Goal: Check status: Check status

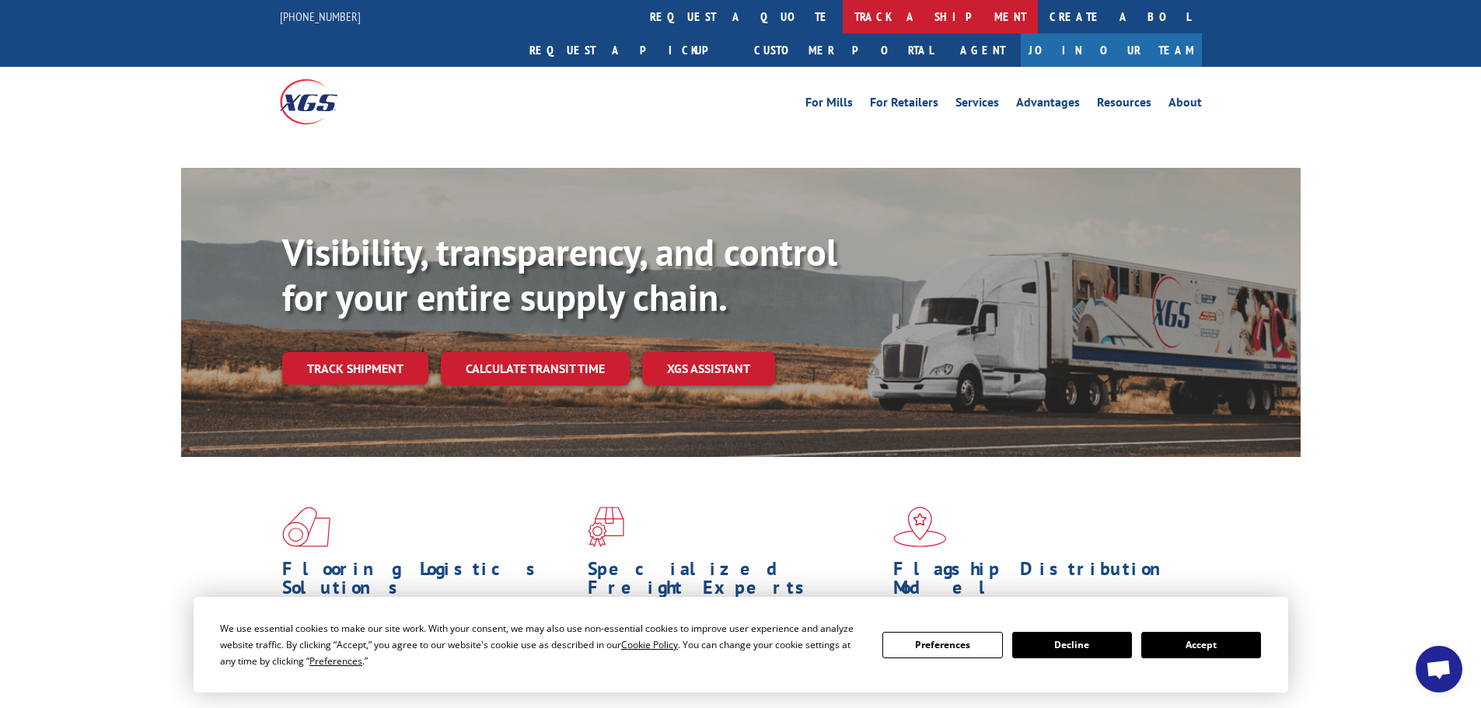
click at [842, 13] on link "track a shipment" at bounding box center [939, 16] width 195 height 33
click at [842, 5] on link "track a shipment" at bounding box center [939, 16] width 195 height 33
click at [842, 15] on link "track a shipment" at bounding box center [939, 16] width 195 height 33
click at [842, 25] on link "track a shipment" at bounding box center [939, 16] width 195 height 33
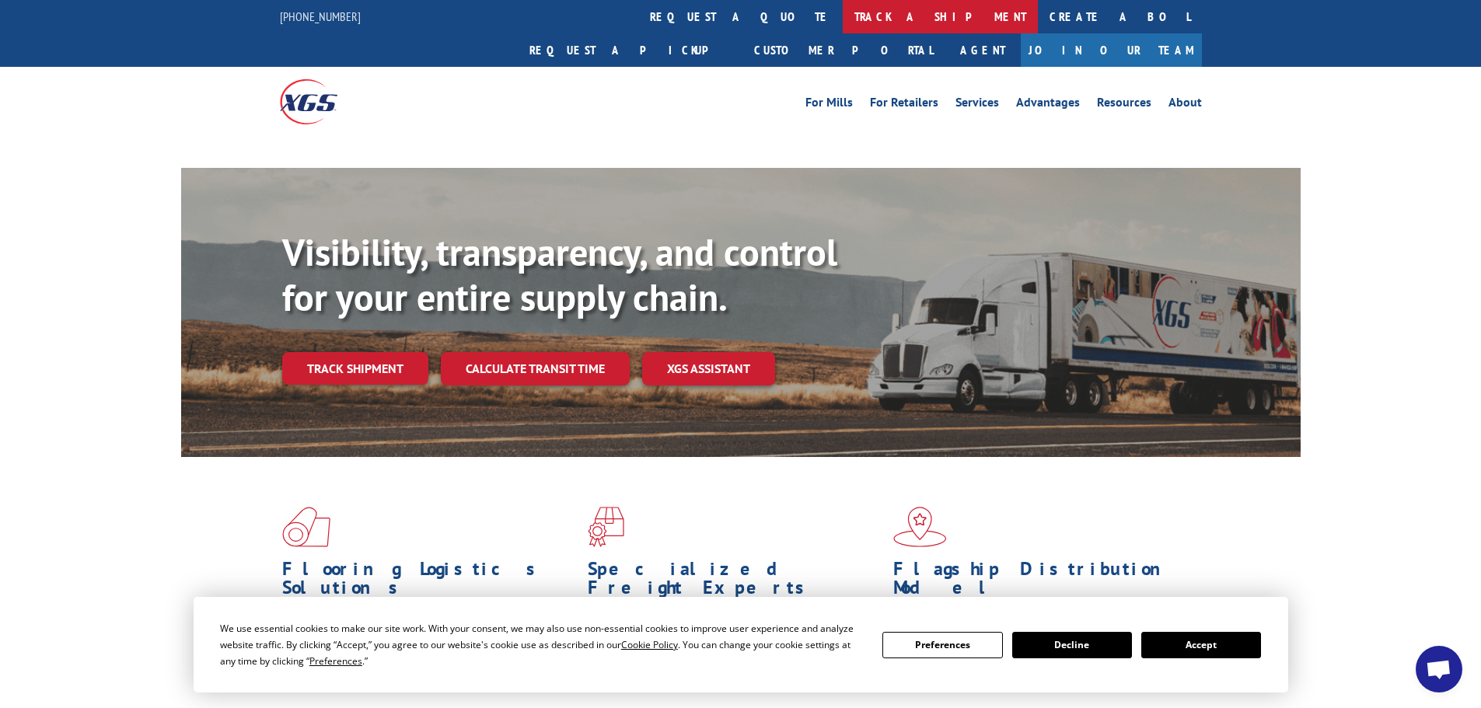
click at [842, 17] on link "track a shipment" at bounding box center [939, 16] width 195 height 33
click at [842, 19] on link "track a shipment" at bounding box center [939, 16] width 195 height 33
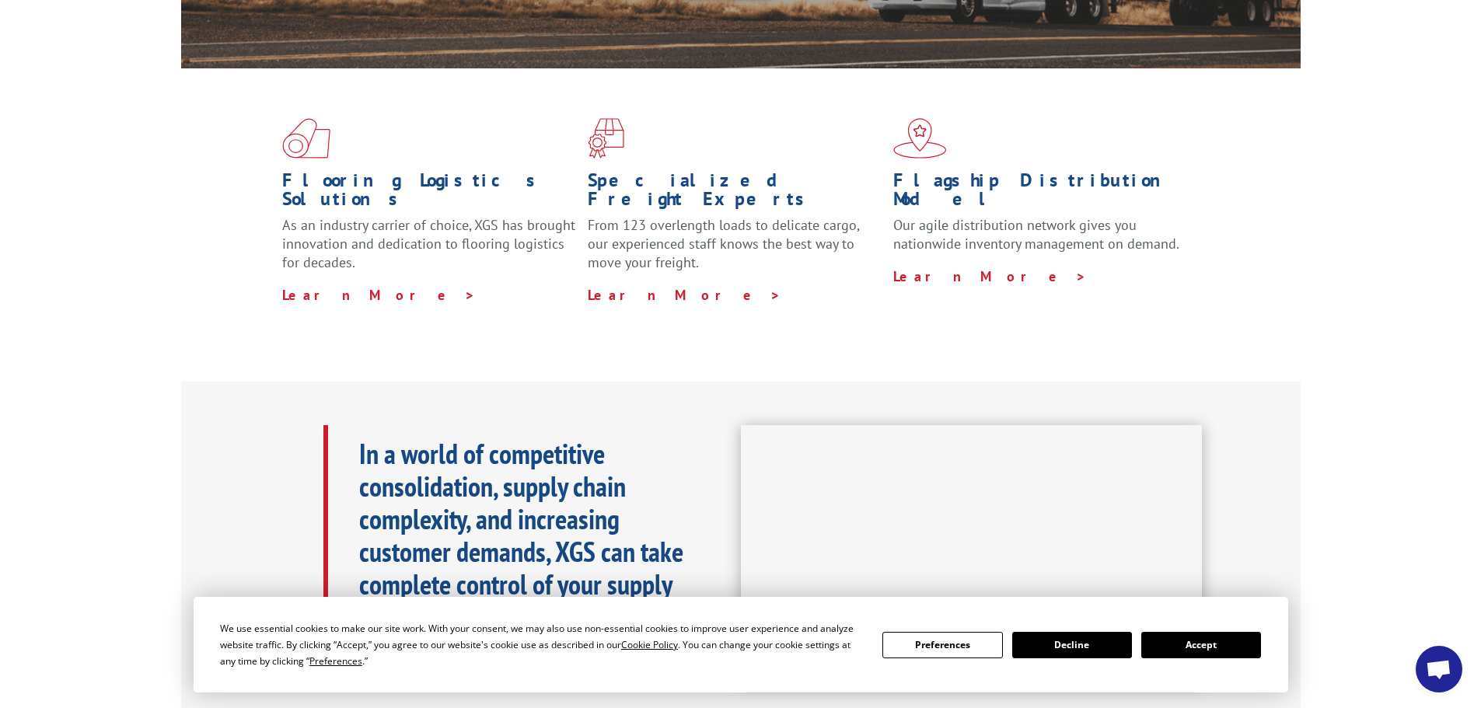
click at [1198, 634] on button "Accept" at bounding box center [1201, 645] width 120 height 26
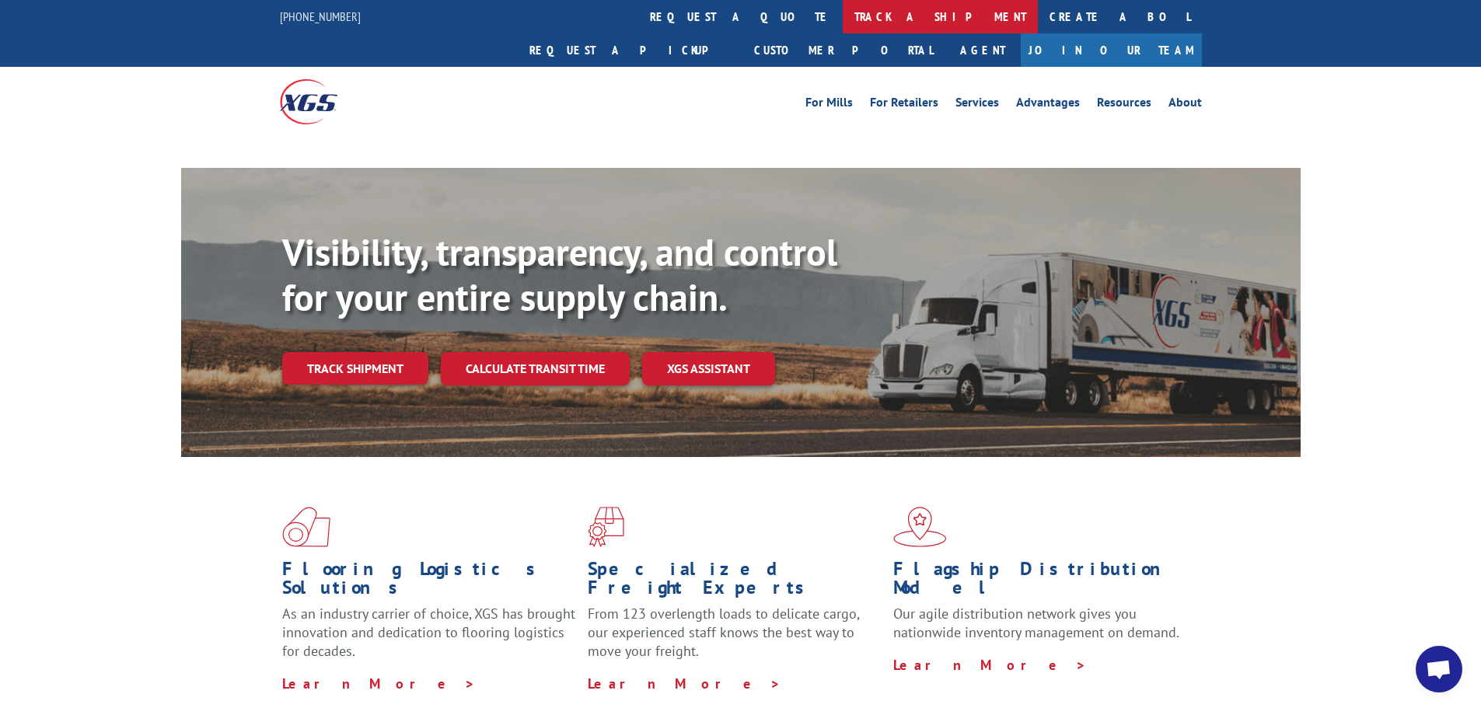
click at [842, 19] on link "track a shipment" at bounding box center [939, 16] width 195 height 33
click at [842, 17] on link "track a shipment" at bounding box center [939, 16] width 195 height 33
click at [842, 22] on link "track a shipment" at bounding box center [939, 16] width 195 height 33
click at [842, 16] on link "track a shipment" at bounding box center [939, 16] width 195 height 33
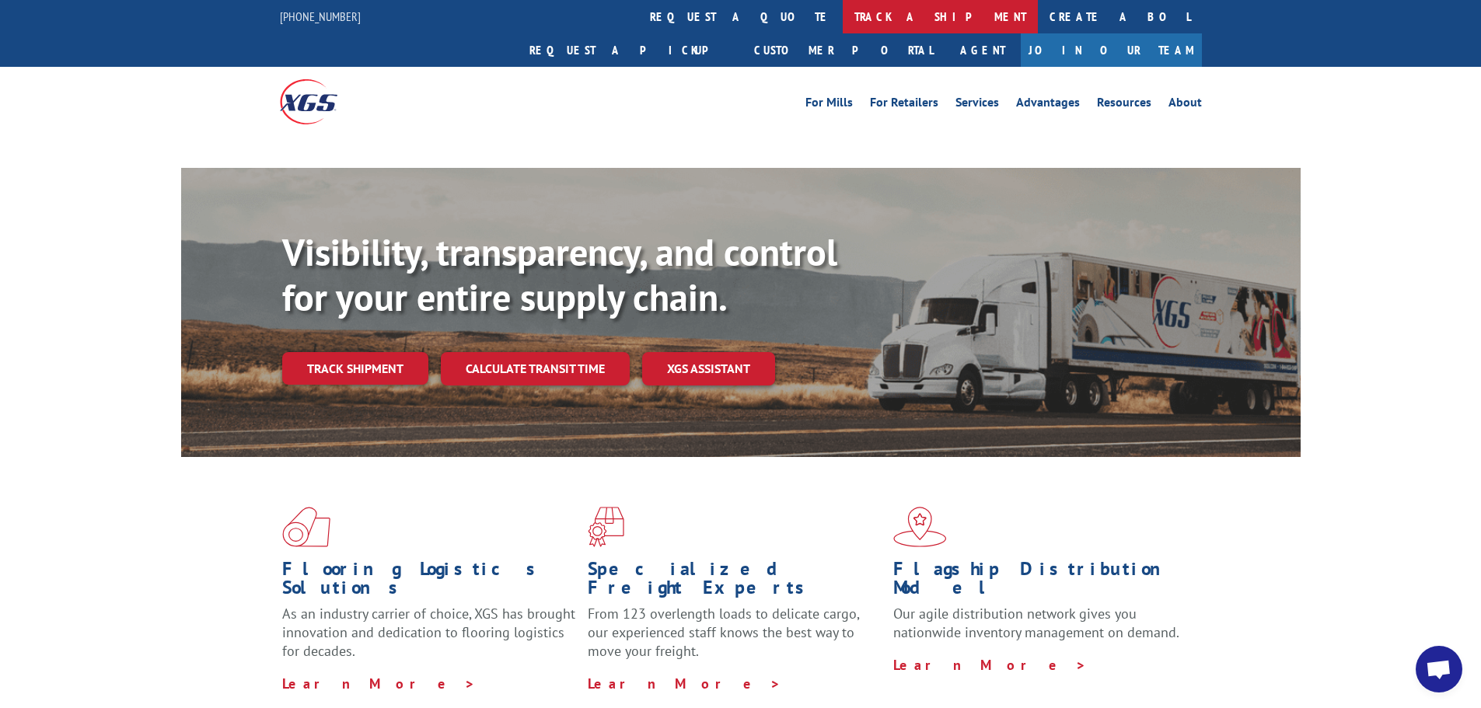
click at [842, 8] on link "track a shipment" at bounding box center [939, 16] width 195 height 33
click at [842, 14] on link "track a shipment" at bounding box center [939, 16] width 195 height 33
drag, startPoint x: 688, startPoint y: 14, endPoint x: 689, endPoint y: 25, distance: 11.0
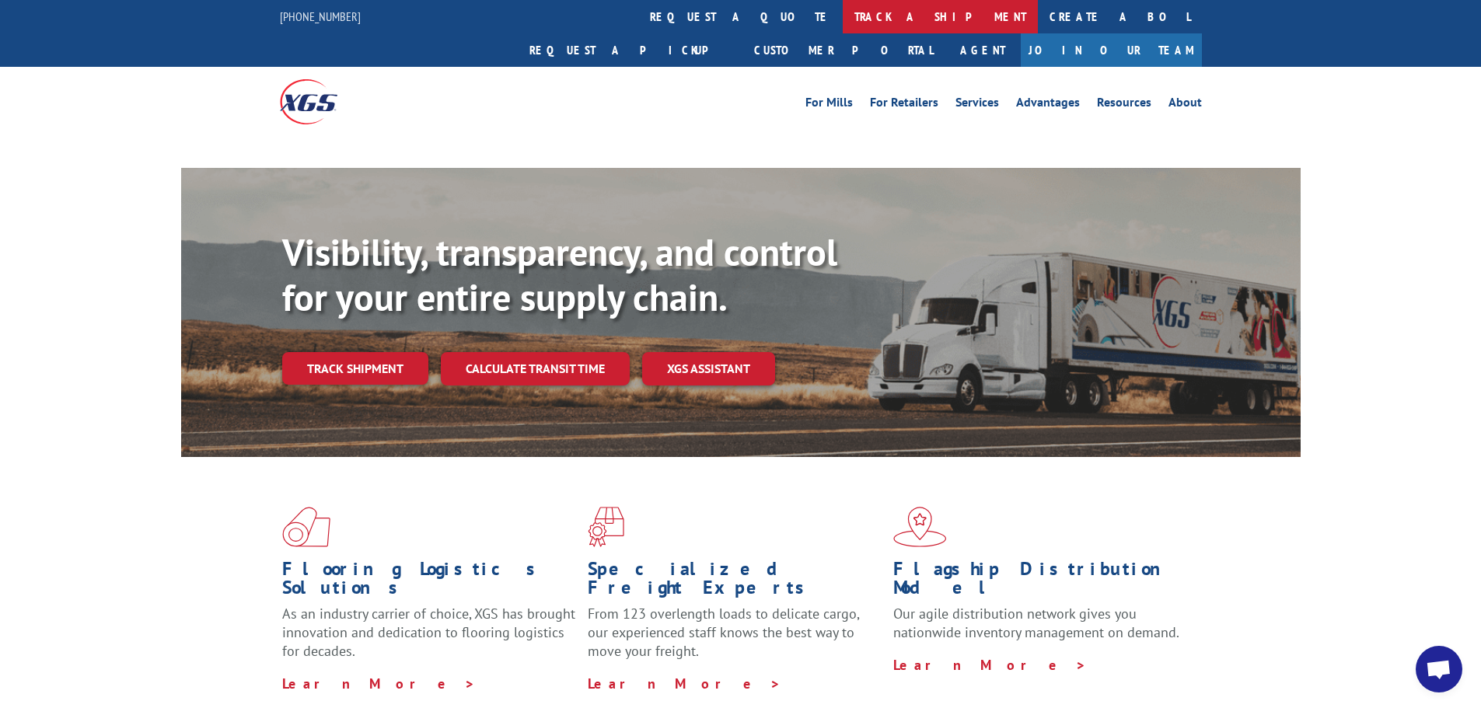
click at [842, 26] on link "track a shipment" at bounding box center [939, 16] width 195 height 33
click at [842, 20] on link "track a shipment" at bounding box center [939, 16] width 195 height 33
click at [842, 17] on link "track a shipment" at bounding box center [939, 16] width 195 height 33
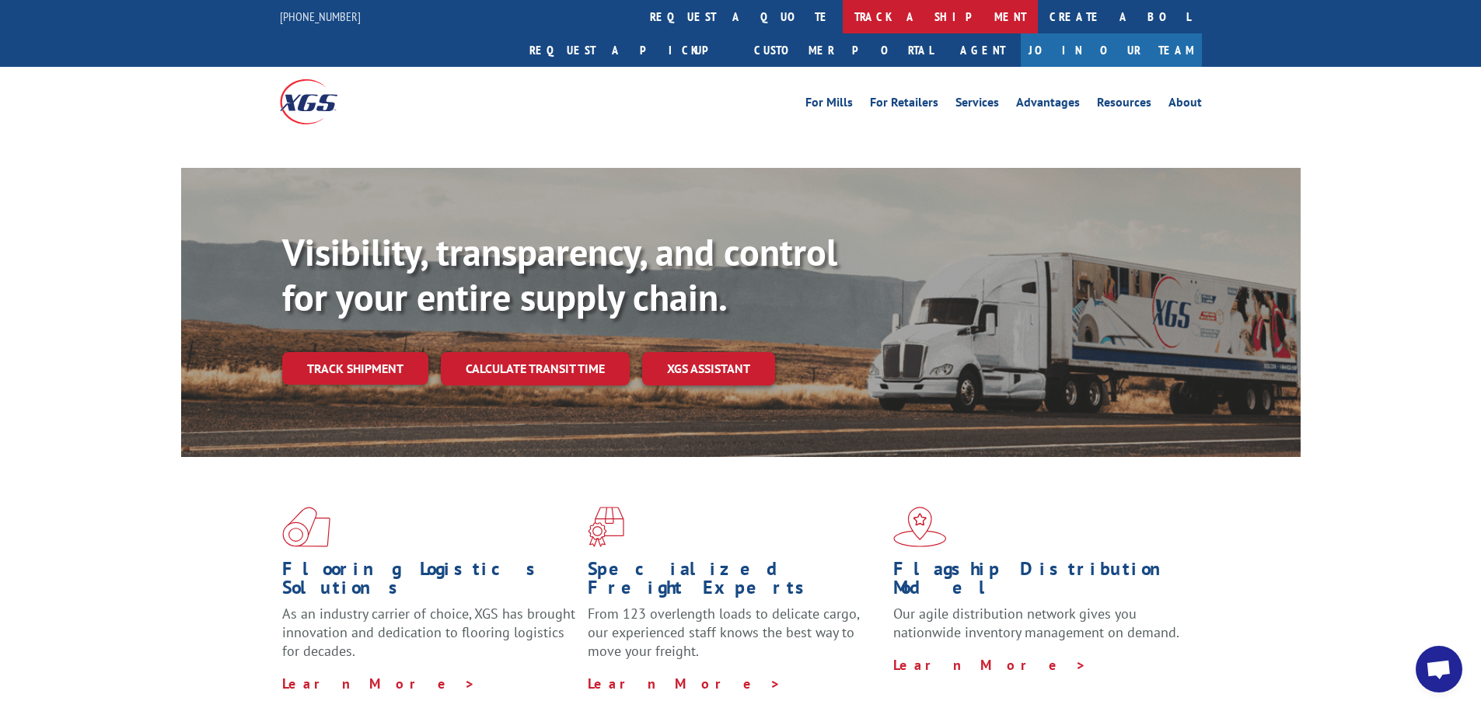
click at [842, 17] on link "track a shipment" at bounding box center [939, 16] width 195 height 33
